Goal: Information Seeking & Learning: Find contact information

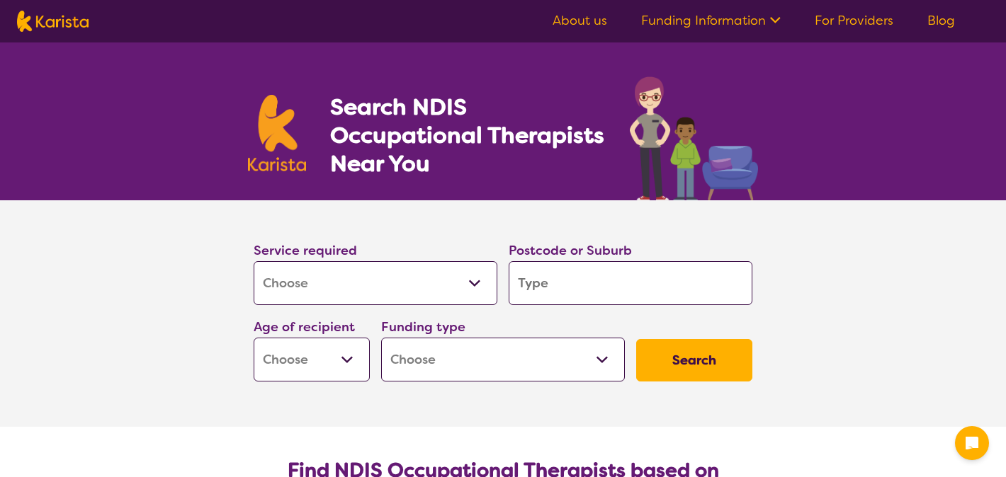
select select "[MEDICAL_DATA]"
click at [322, 297] on select "Allied Health Assistant Assessment ([MEDICAL_DATA] or [MEDICAL_DATA]) Behaviour…" at bounding box center [376, 283] width 244 height 44
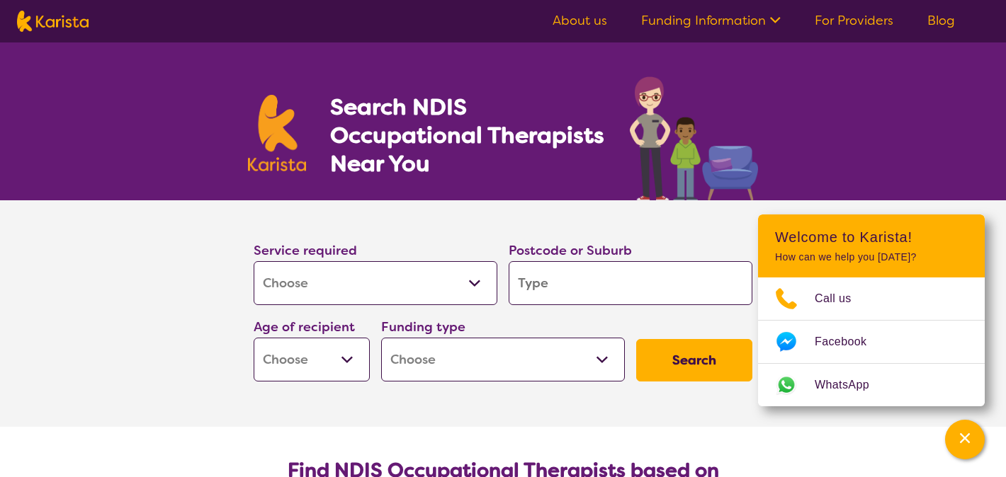
select select "Personal care"
click at [254, 261] on select "Allied Health Assistant Assessment ([MEDICAL_DATA] or [MEDICAL_DATA]) Behaviour…" at bounding box center [376, 283] width 244 height 44
select select "Personal care"
click at [591, 282] on input "search" at bounding box center [631, 283] width 244 height 44
type input "3156"
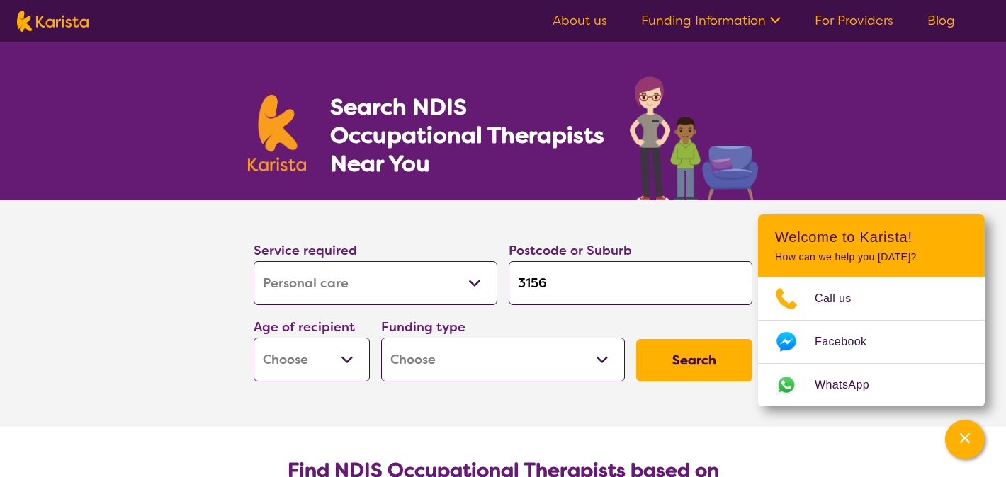
type input "3156"
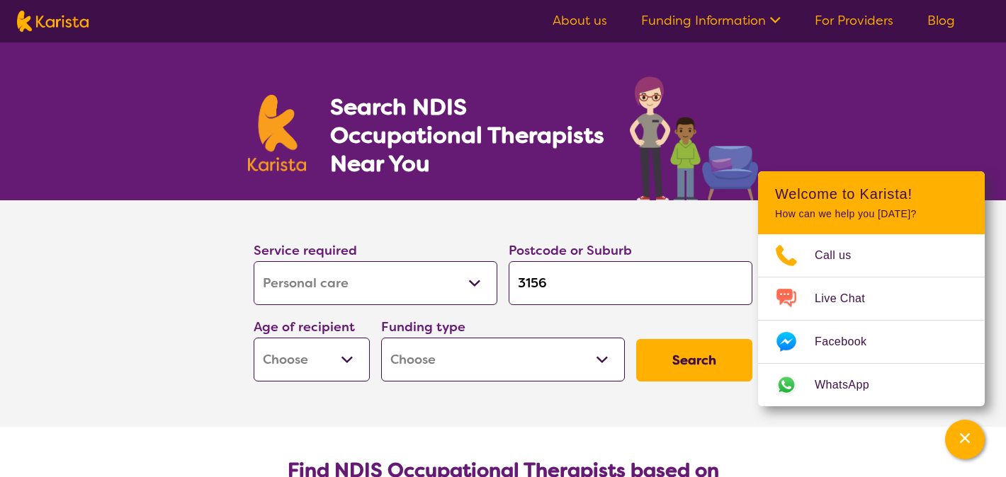
click at [316, 361] on select "Early Childhood - 0 to 9 Child - 10 to 11 Adolescent - 12 to 17 Adult - 18 to 6…" at bounding box center [312, 360] width 116 height 44
select select "AD"
click at [254, 338] on select "Early Childhood - 0 to 9 Child - 10 to 11 Adolescent - 12 to 17 Adult - 18 to 6…" at bounding box center [312, 360] width 116 height 44
select select "AD"
click at [482, 351] on select "Home Care Package (HCP) National Disability Insurance Scheme (NDIS) I don't know" at bounding box center [503, 360] width 244 height 44
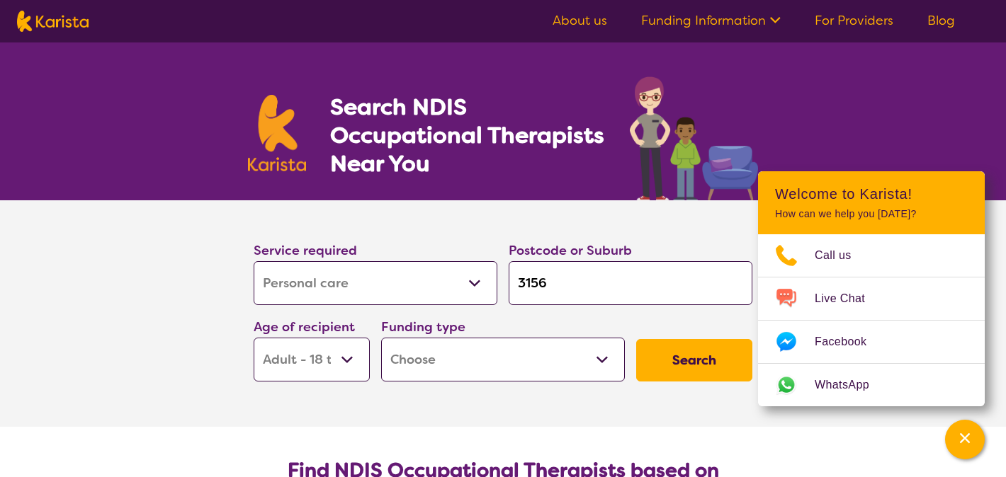
select select "NDIS"
click at [381, 338] on select "Home Care Package (HCP) National Disability Insurance Scheme (NDIS) I don't know" at bounding box center [503, 360] width 244 height 44
select select "NDIS"
click at [714, 363] on button "Search" at bounding box center [694, 360] width 116 height 42
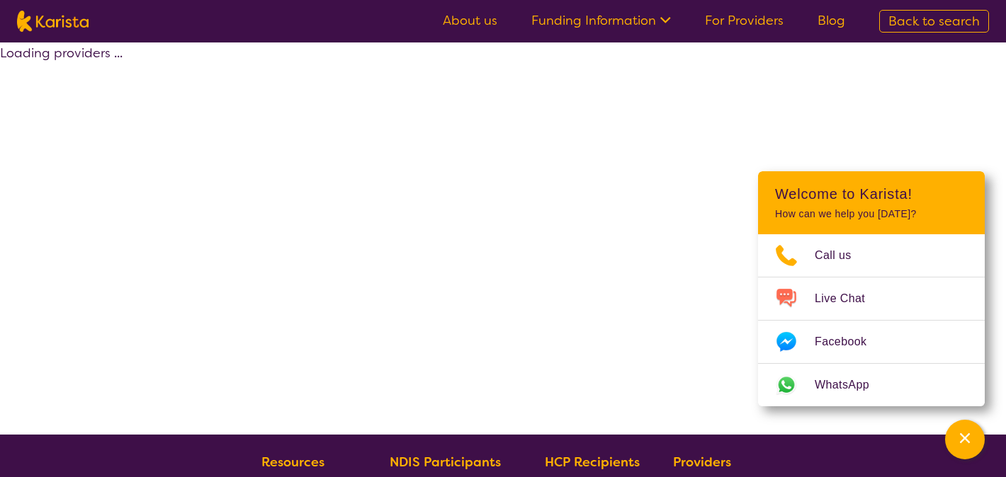
select select "by_score"
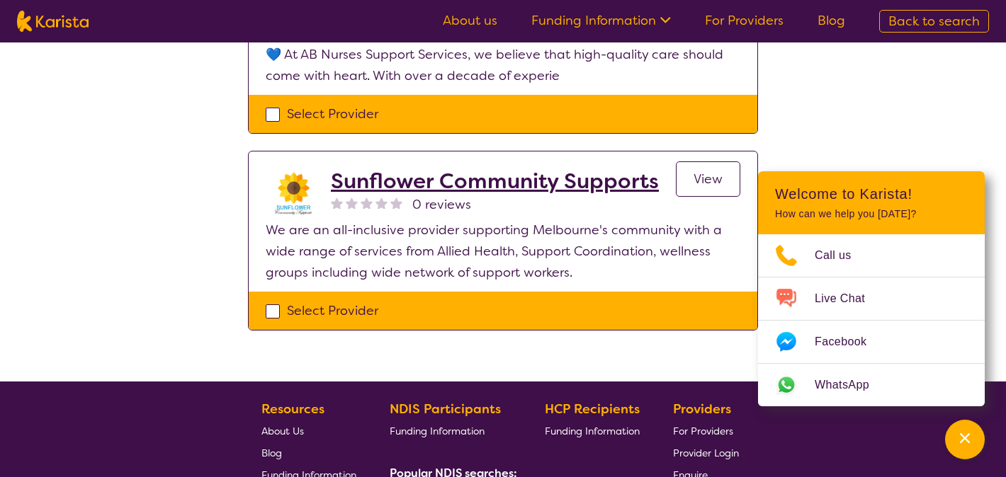
scroll to position [1499, 0]
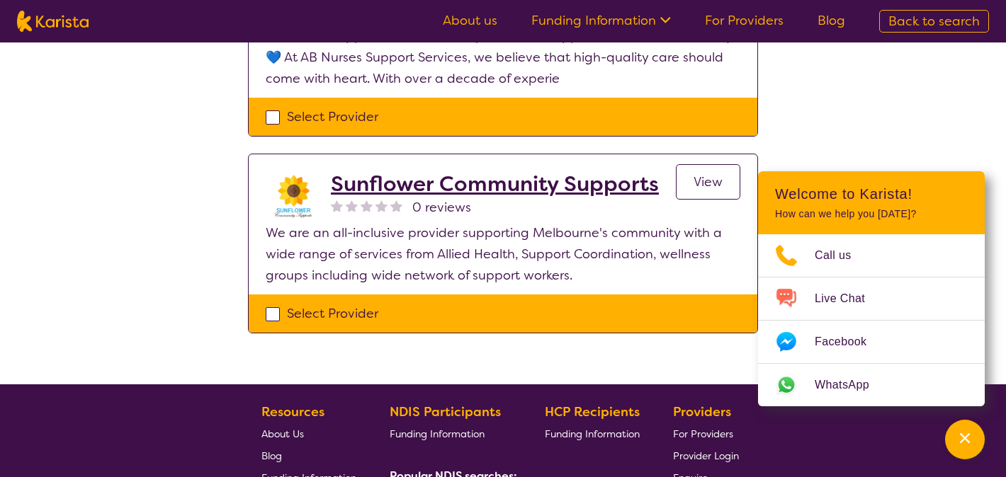
select select "[MEDICAL_DATA]"
select select "AD"
select select "NDIS"
select select "[MEDICAL_DATA]"
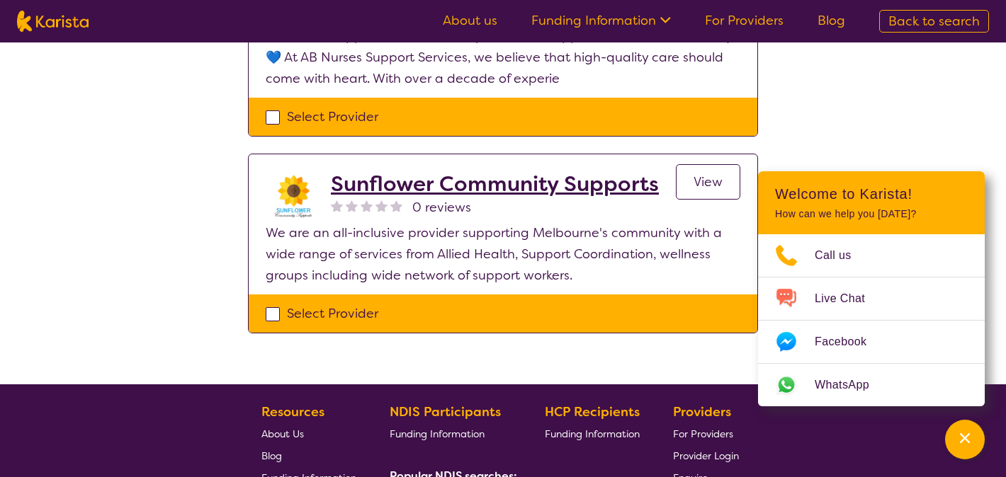
select select "AD"
select select "NDIS"
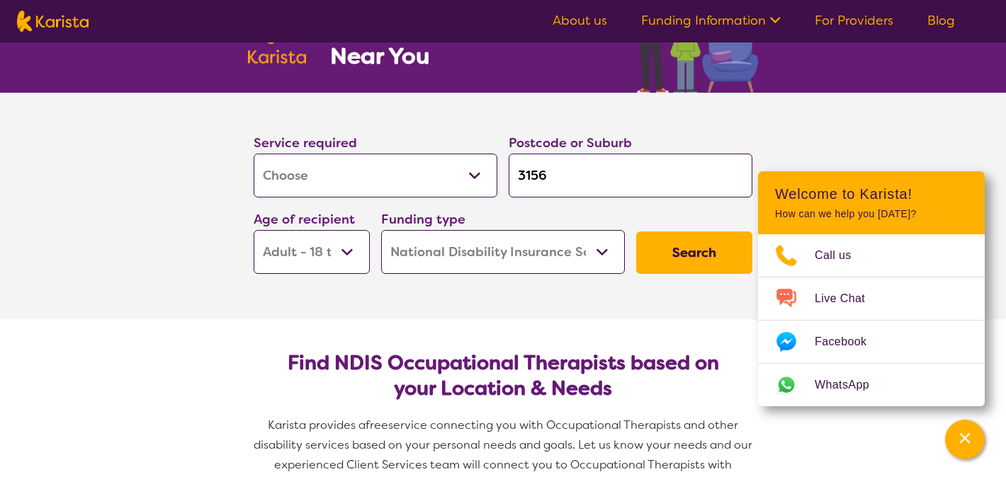
scroll to position [98, 0]
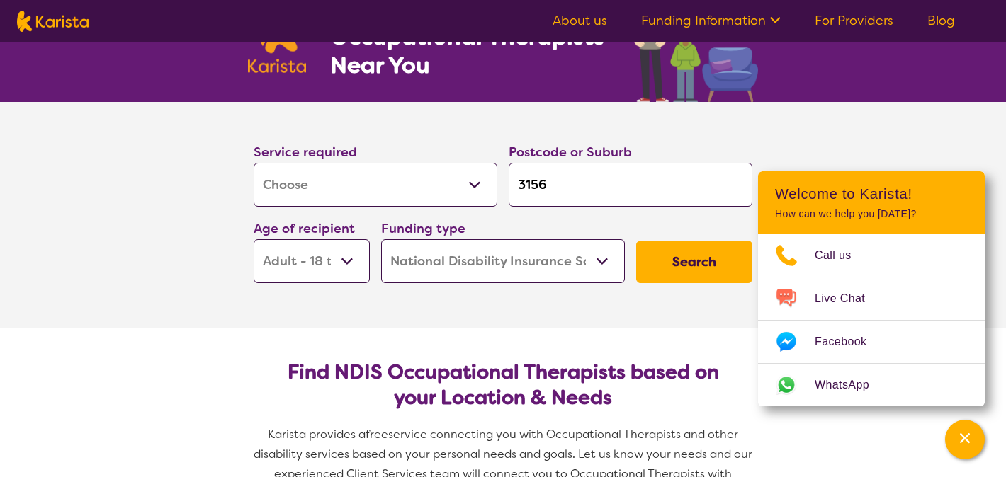
click at [692, 266] on button "Search" at bounding box center [694, 262] width 116 height 42
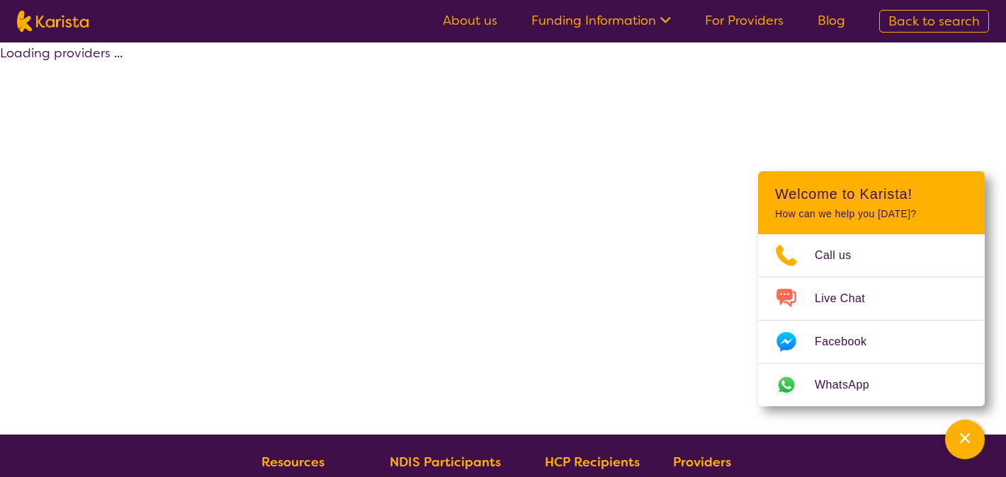
select select "by_score"
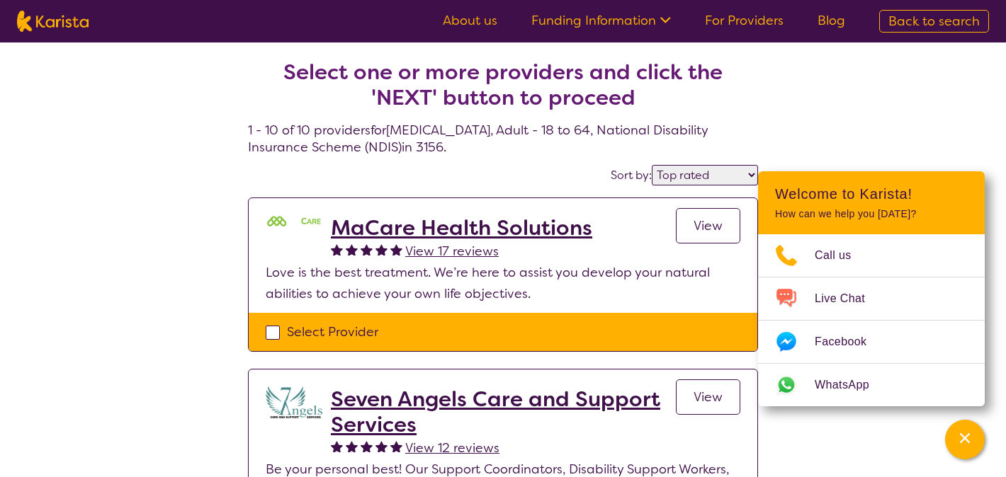
click at [546, 231] on h2 "MaCare Health Solutions" at bounding box center [461, 227] width 261 height 25
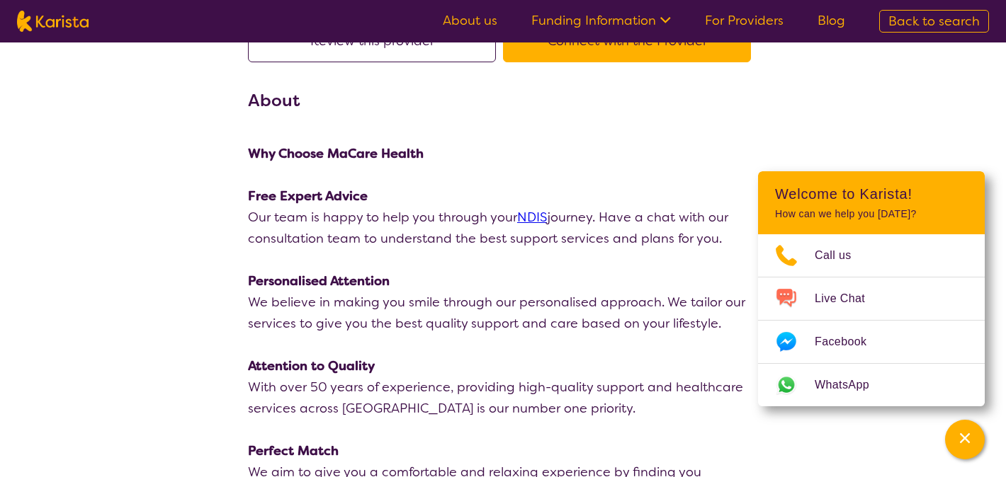
scroll to position [310, 0]
